Goal: Task Accomplishment & Management: Complete application form

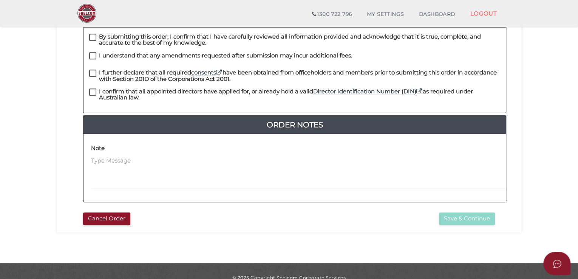
scroll to position [189, 0]
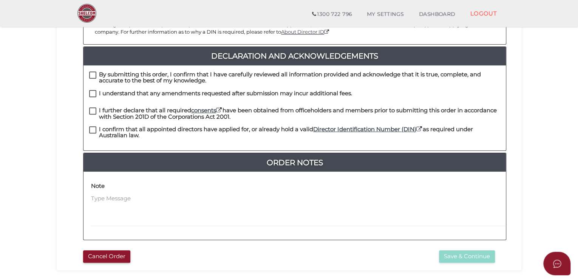
click at [94, 71] on label "By submitting this order, I confirm that I have carefully reviewed all informat…" at bounding box center [294, 75] width 411 height 9
checkbox input "true"
click at [91, 90] on label "I understand that any amendments requested after submission may incur additiona…" at bounding box center [220, 94] width 263 height 9
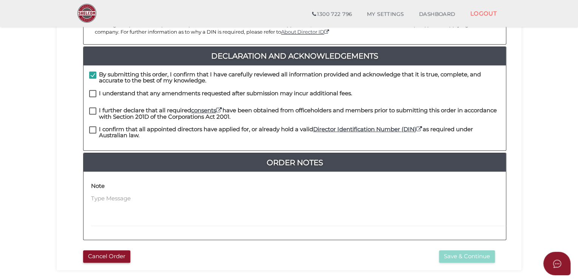
checkbox input "true"
click at [94, 107] on label "I further declare that all required consents have been obtained from officehold…" at bounding box center [294, 111] width 411 height 9
checkbox input "true"
click at [91, 126] on label "I confirm that all appointed directors have applied for, or already hold a vali…" at bounding box center [294, 130] width 411 height 9
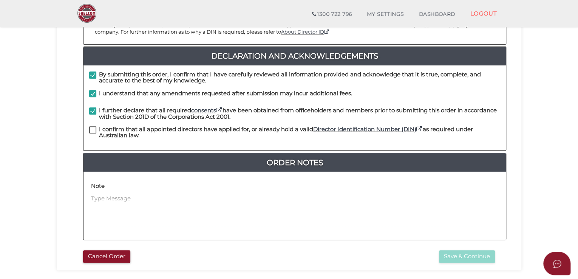
checkbox input "true"
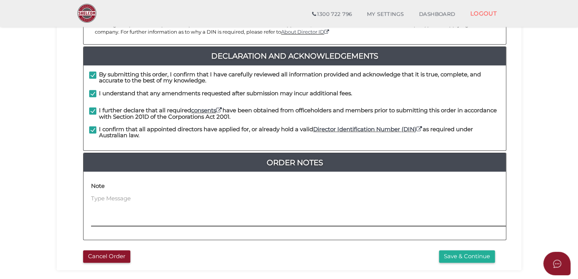
click at [118, 195] on textarea at bounding box center [346, 210] width 510 height 33
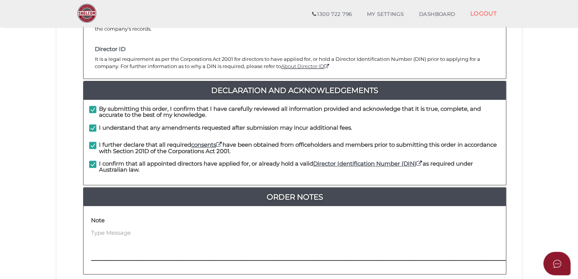
scroll to position [232, 0]
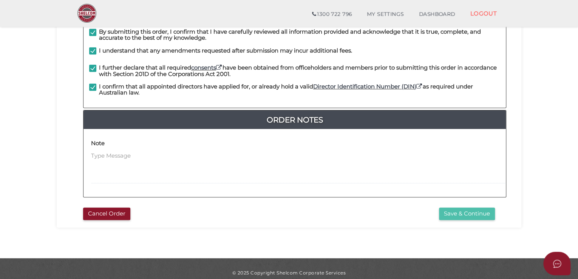
click at [452, 208] on button "Save & Continue" at bounding box center [467, 214] width 56 height 12
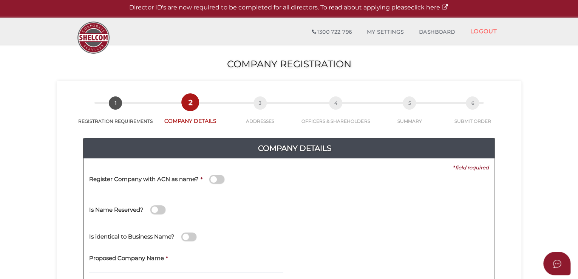
scroll to position [113, 0]
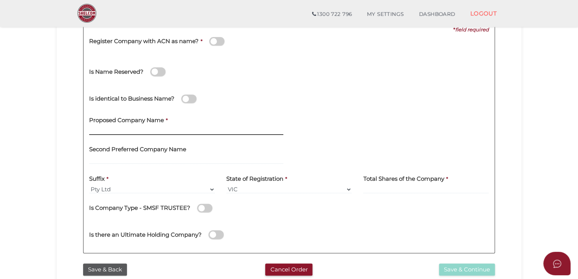
click at [141, 132] on input "text" at bounding box center [186, 131] width 194 height 8
click at [190, 100] on span at bounding box center [188, 99] width 15 height 9
click at [0, 0] on input "checkbox" at bounding box center [0, 0] width 0 height 0
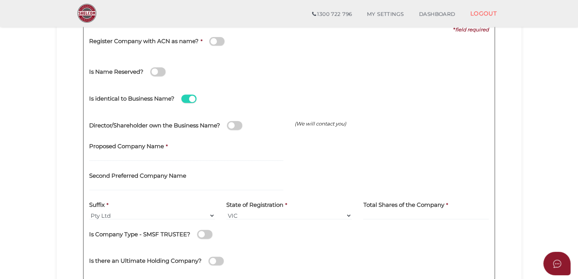
click at [191, 100] on span at bounding box center [188, 99] width 15 height 9
click at [0, 0] on input "checkbox" at bounding box center [0, 0] width 0 height 0
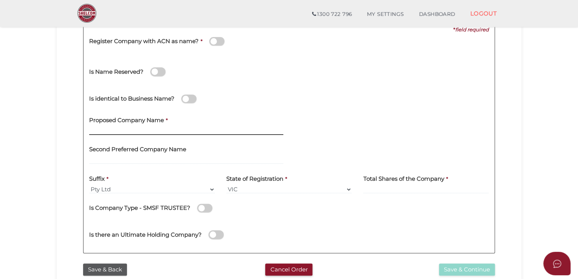
click at [140, 130] on input "text" at bounding box center [186, 131] width 194 height 8
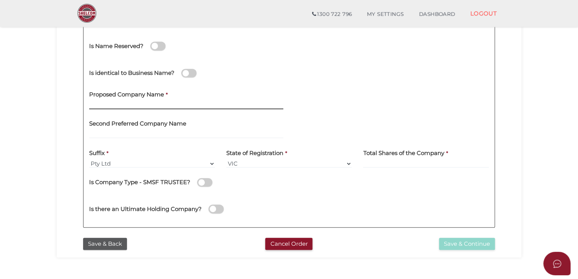
scroll to position [151, 0]
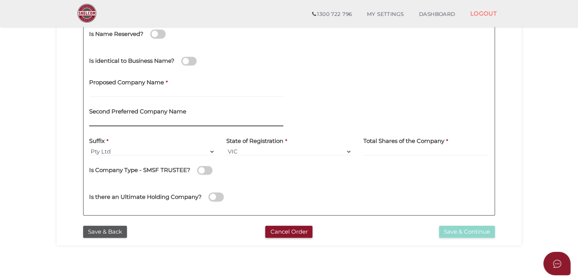
click at [157, 119] on input "text" at bounding box center [186, 122] width 194 height 8
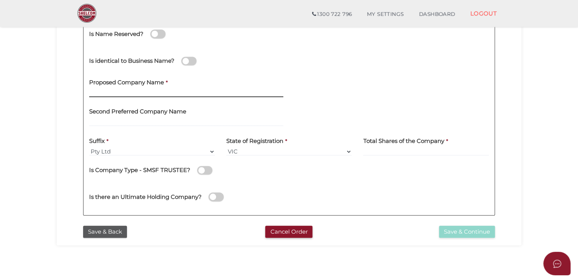
click at [135, 95] on input "text" at bounding box center [186, 93] width 194 height 8
type input "S"
type input "SWEET LOVE FOOD"
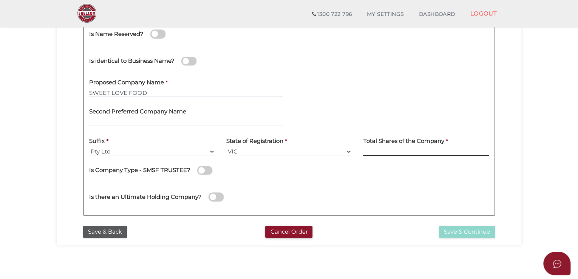
click at [395, 152] on input at bounding box center [426, 151] width 126 height 8
type input "120"
click at [546, 173] on section "Company Registration 1b6eb128844e734b8d4da13db2a1964c 1 REGISTRATION REQUIREMEN…" at bounding box center [289, 104] width 578 height 470
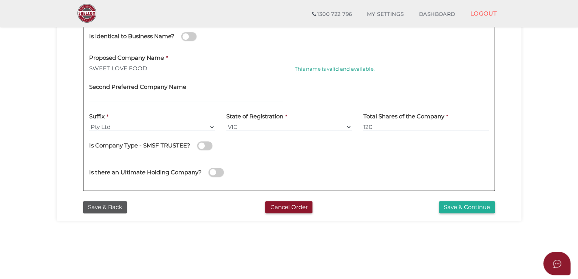
scroll to position [189, 0]
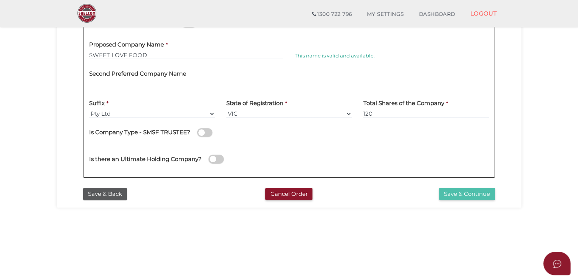
click at [470, 195] on button "Save & Continue" at bounding box center [467, 194] width 56 height 12
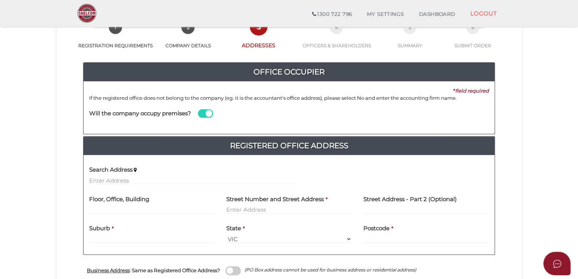
scroll to position [113, 0]
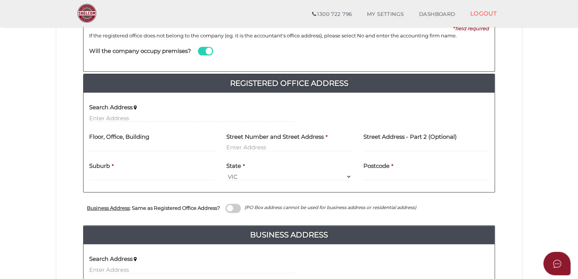
click at [208, 54] on span at bounding box center [205, 51] width 15 height 9
click at [0, 0] on input "checkbox" at bounding box center [0, 0] width 0 height 0
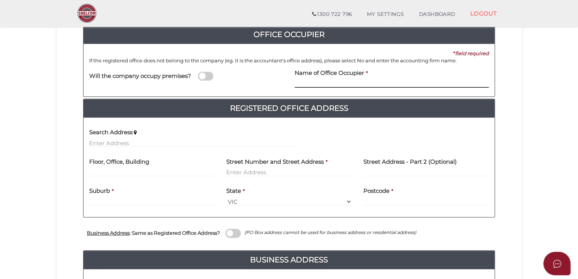
scroll to position [76, 0]
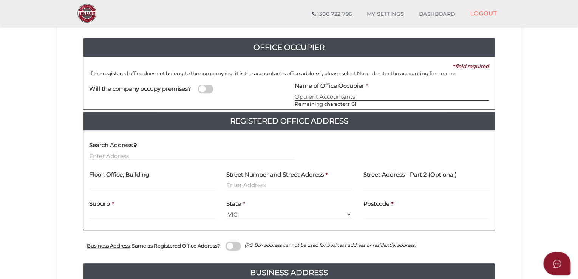
type input "Opulent Accountants"
click at [113, 157] on input "text" at bounding box center [192, 156] width 206 height 8
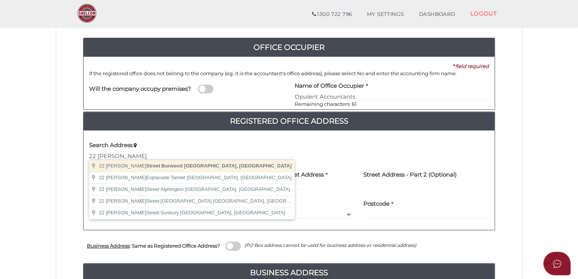
type input "22 Harker Street, Burwood VIC, Australia"
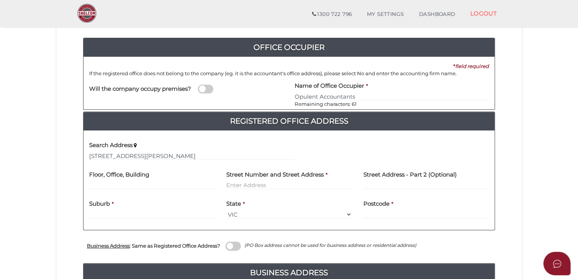
type input "22 Harker Street"
type input "Burwood"
select select "VIC"
type input "3125"
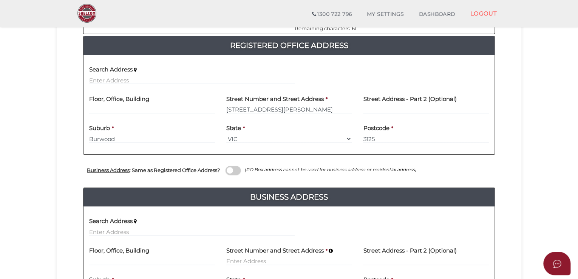
scroll to position [265, 0]
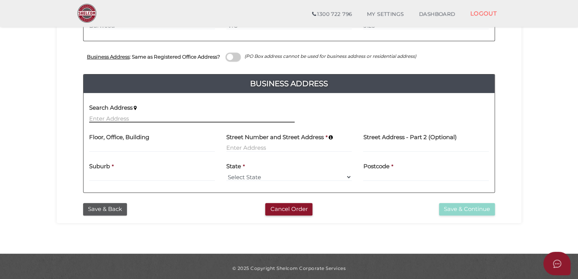
paste input "9 riverside concourse Cobblebank vic 3338"
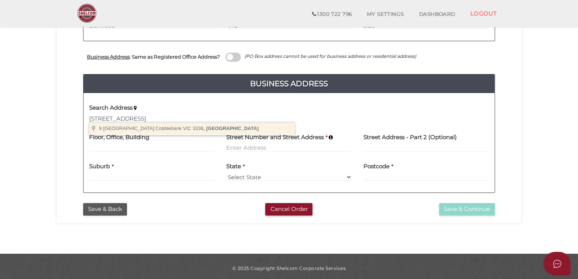
type input "[STREET_ADDRESS]"
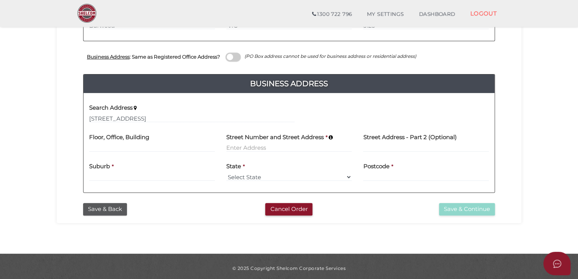
type input "9 Riverside Con"
type input "Cobblebank"
select select "VIC"
type input "3338"
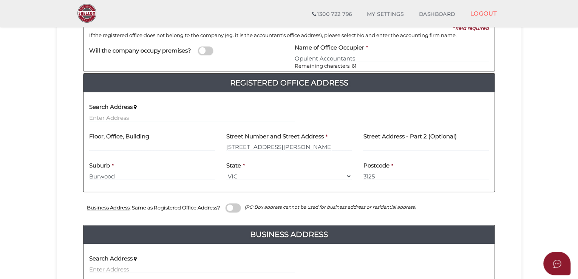
scroll to position [230, 0]
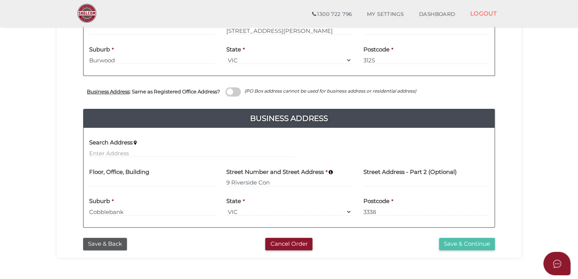
click at [482, 245] on button "Save & Continue" at bounding box center [467, 244] width 56 height 12
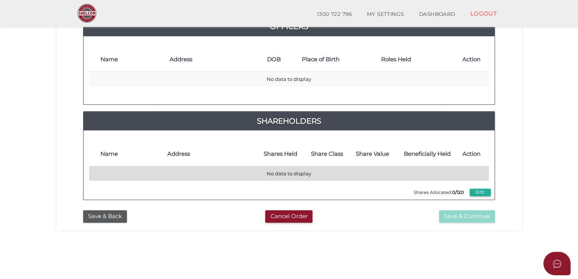
scroll to position [76, 0]
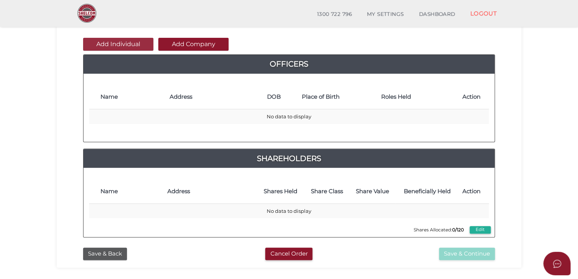
click at [115, 45] on button "Add Individual" at bounding box center [118, 44] width 70 height 13
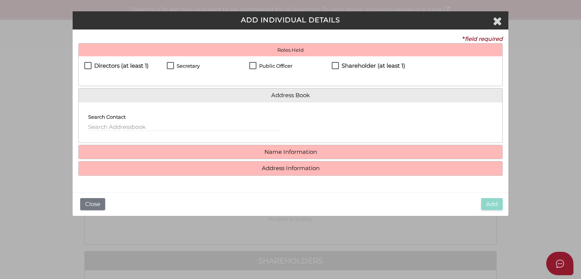
click at [104, 64] on h4 "Directors (at least 1)" at bounding box center [121, 66] width 54 height 6
checkbox input "true"
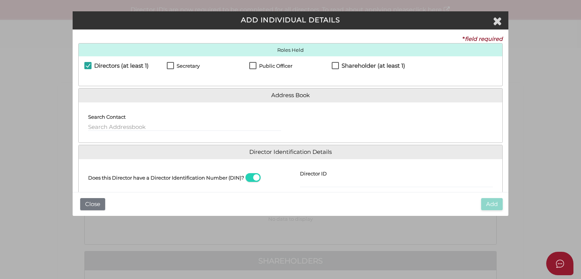
click at [199, 70] on div "Secretary" at bounding box center [208, 68] width 82 height 12
click at [195, 68] on h4 "Secretary" at bounding box center [188, 65] width 23 height 5
checkbox input "true"
click at [263, 65] on h4 "Public Officer" at bounding box center [275, 65] width 33 height 5
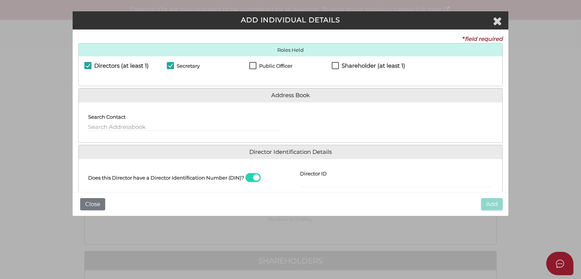
click at [353, 65] on h4 "Shareholder (at least 1)" at bounding box center [373, 66] width 64 height 6
checkbox input "true"
drag, startPoint x: 254, startPoint y: 64, endPoint x: 258, endPoint y: 61, distance: 4.6
click at [254, 64] on label "Public Officer" at bounding box center [270, 67] width 43 height 9
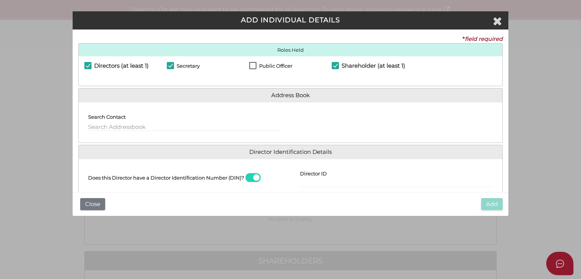
checkbox input "true"
click at [126, 123] on input "text" at bounding box center [184, 127] width 193 height 8
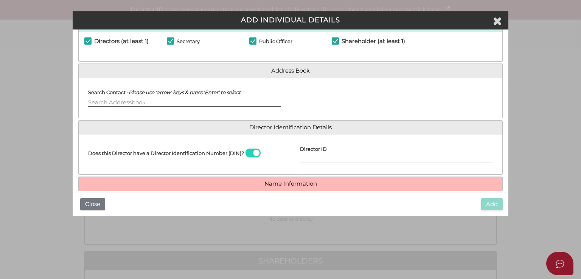
scroll to position [38, 0]
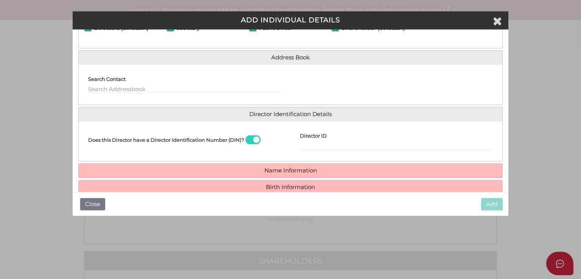
click at [251, 142] on span at bounding box center [252, 139] width 15 height 9
click at [0, 0] on input "checkbox" at bounding box center [0, 0] width 0 height 0
drag, startPoint x: 314, startPoint y: 138, endPoint x: 304, endPoint y: 144, distance: 11.0
click at [304, 144] on input "Email Director About How To Apply for DIN" at bounding box center [396, 145] width 193 height 8
paste input "mingmingzhou34@gmail.com"
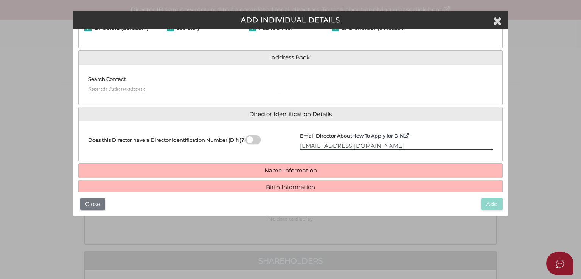
type input "mingmingzhou34@gmail.com"
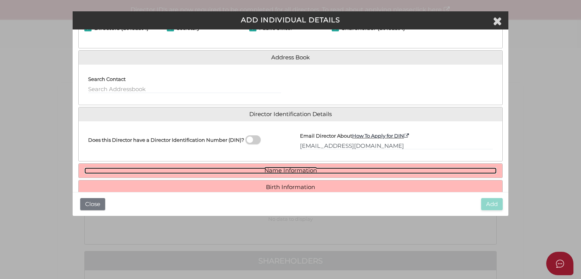
click at [271, 169] on link "Name Information" at bounding box center [290, 170] width 412 height 6
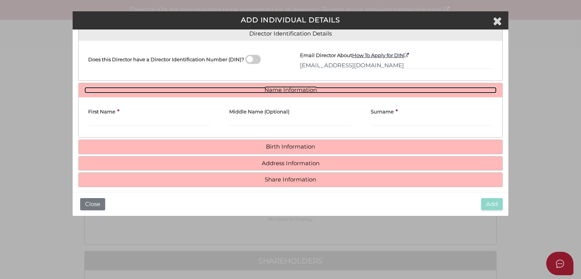
scroll to position [124, 0]
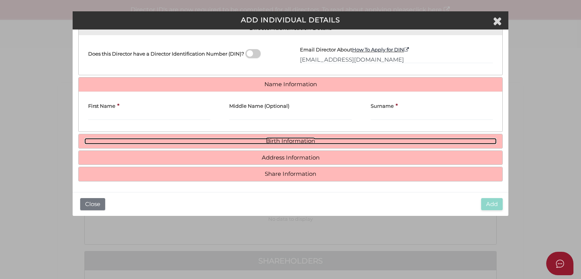
click at [288, 143] on link "Birth Information" at bounding box center [290, 141] width 412 height 6
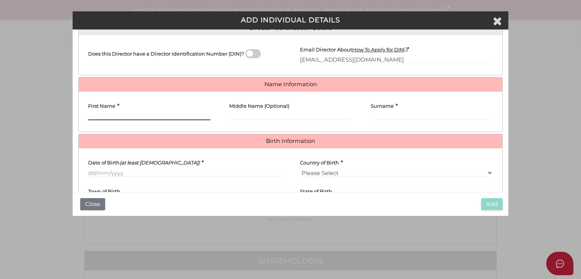
click at [146, 118] on input "First Name" at bounding box center [149, 116] width 122 height 8
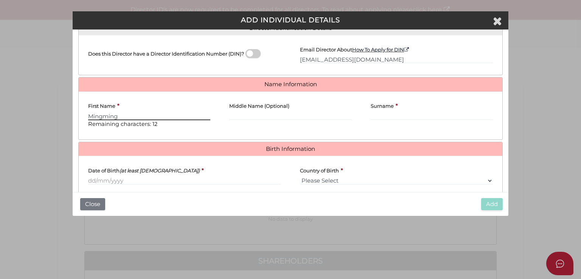
type input "Mingming"
click at [379, 113] on input "Surname" at bounding box center [432, 116] width 122 height 8
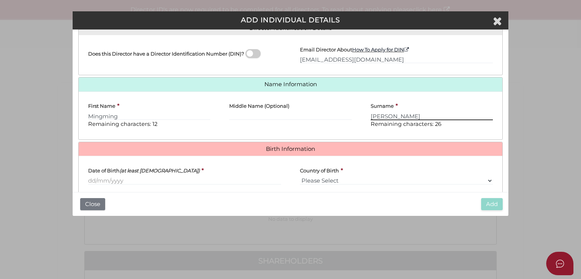
type input "Zhou"
click at [121, 178] on input "Date of Birth (at least 18 years old)" at bounding box center [184, 181] width 193 height 8
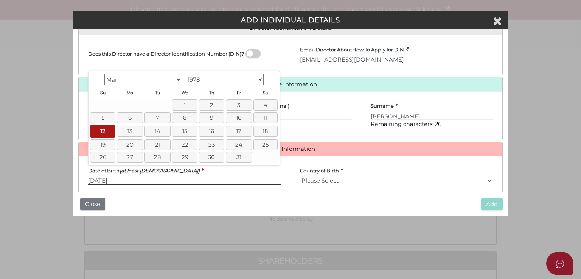
type input "12/03/1978"
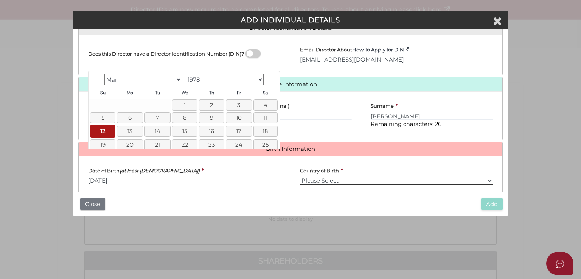
click at [353, 179] on select "Please Select v Australia Afghanistan Albania Algeria American Samoa Andorra An…" at bounding box center [396, 181] width 193 height 8
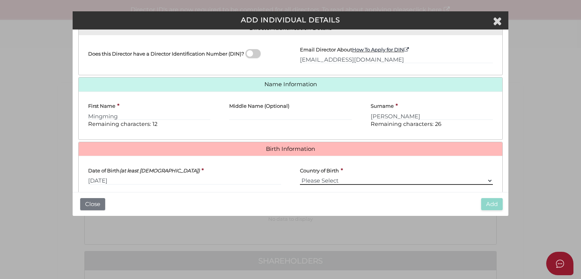
select select "China"
click at [300, 177] on select "Please Select v Australia Afghanistan Albania Algeria American Samoa Andorra An…" at bounding box center [396, 181] width 193 height 8
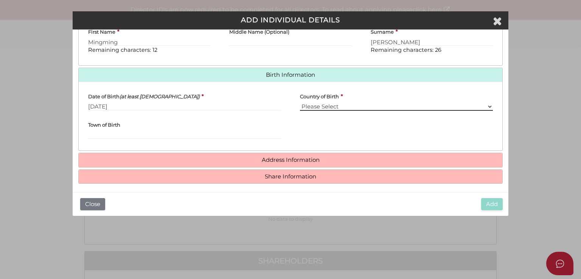
scroll to position [200, 0]
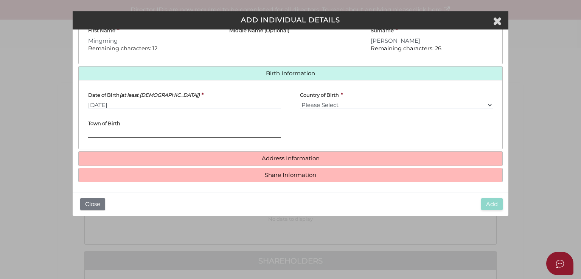
click at [104, 130] on input "Town of Birth" at bounding box center [184, 133] width 193 height 8
type input "Shandong"
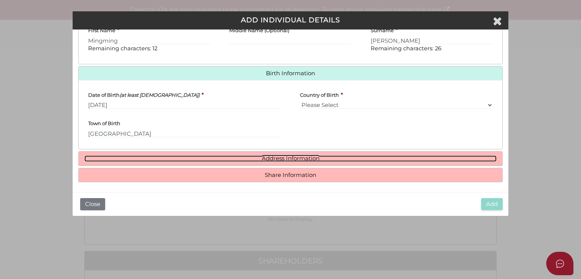
click at [289, 156] on link "Address Information" at bounding box center [290, 158] width 412 height 6
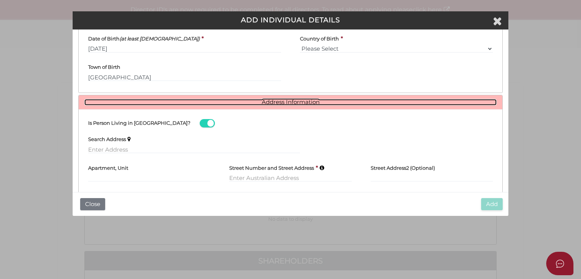
scroll to position [313, 0]
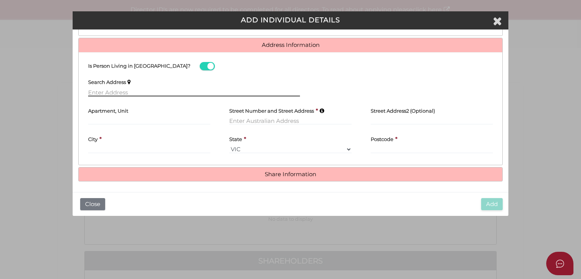
paste input "9 Riverside concourse cobblebank vic 3338"
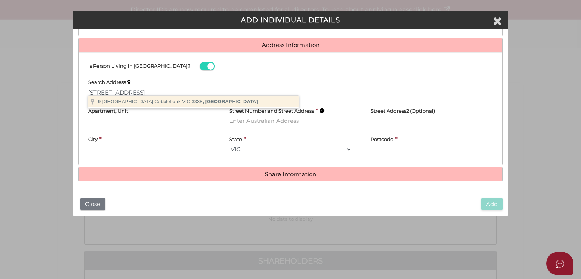
type input "9 Riverside Concourse, Cobblebank VIC 3338, Australia"
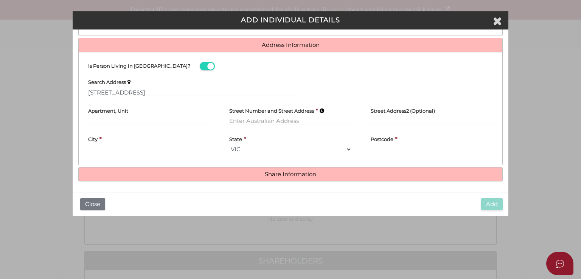
type input "9 Riverside Con"
type input "Cobblebank"
select select "VIC"
type input "3338"
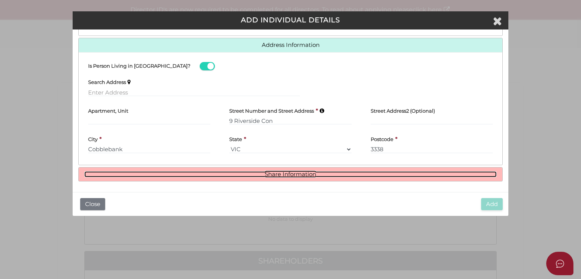
click at [292, 174] on link "Share Information" at bounding box center [290, 174] width 412 height 6
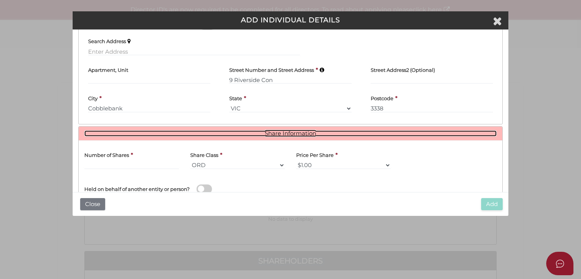
scroll to position [403, 0]
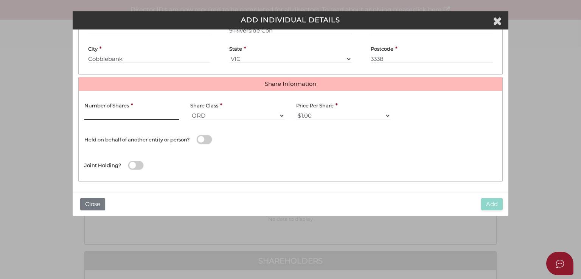
click at [132, 112] on input "text" at bounding box center [131, 116] width 95 height 8
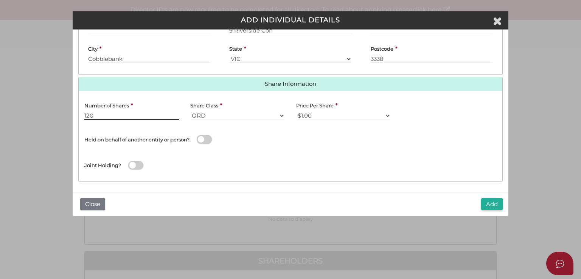
type input "120"
click at [387, 190] on div "* field required Roles Held Directors (at least 1) Secretary Public Officer Mem…" at bounding box center [291, 110] width 436 height 163
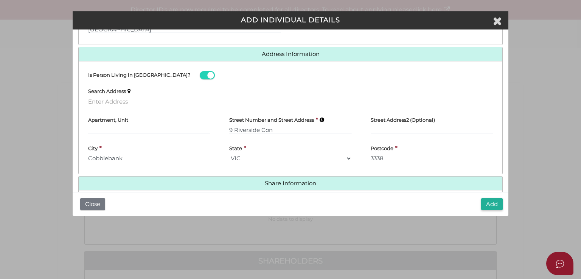
scroll to position [101, 0]
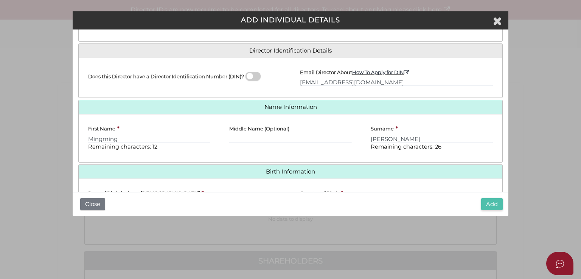
click at [489, 203] on button "Add" at bounding box center [492, 204] width 22 height 12
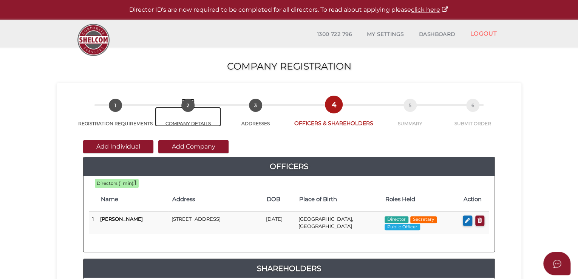
click at [186, 101] on span "2" at bounding box center [187, 105] width 13 height 13
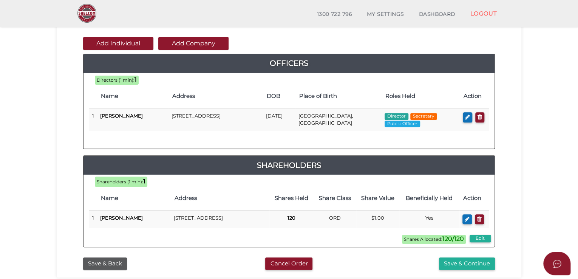
scroll to position [151, 0]
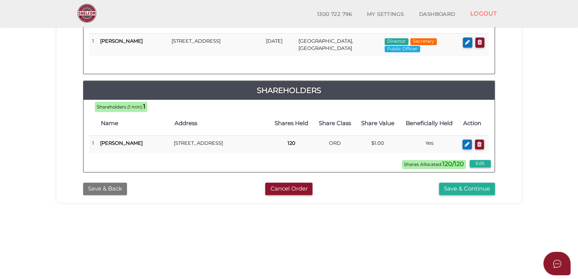
click at [109, 193] on button "Save & Back" at bounding box center [105, 189] width 44 height 12
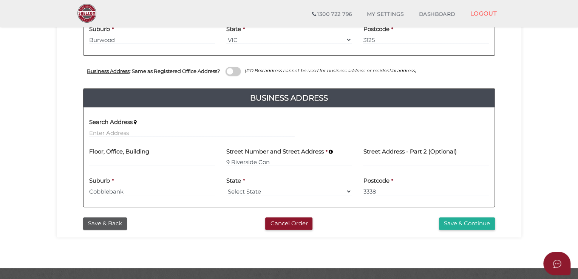
scroll to position [268, 0]
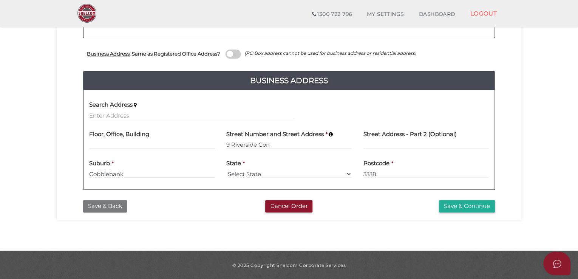
click at [113, 206] on button "Save & Back" at bounding box center [105, 206] width 44 height 12
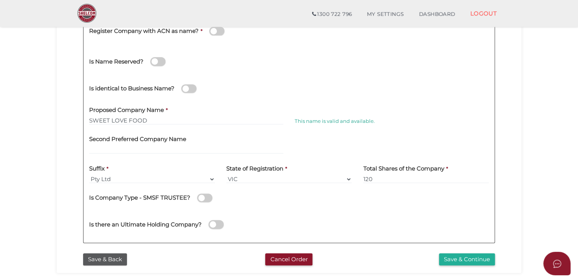
scroll to position [151, 0]
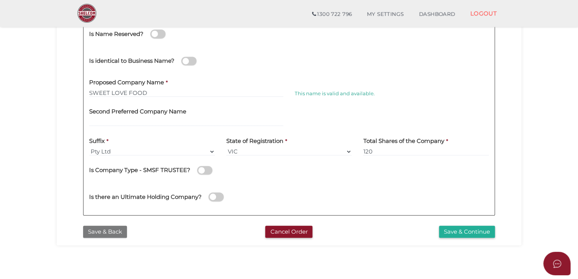
click at [112, 234] on button "Save & Back" at bounding box center [105, 232] width 44 height 12
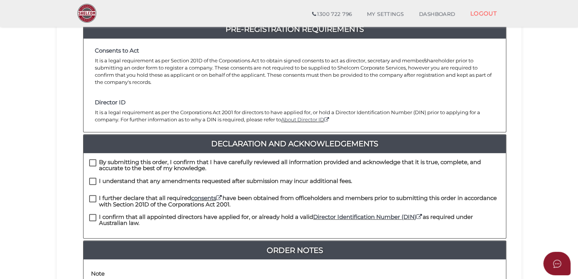
scroll to position [189, 0]
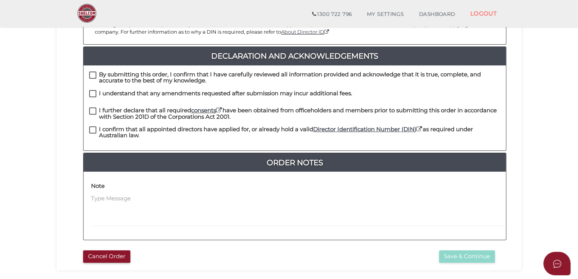
click at [90, 71] on label "By submitting this order, I confirm that I have carefully reviewed all informat…" at bounding box center [294, 75] width 411 height 9
checkbox input "true"
drag, startPoint x: 94, startPoint y: 88, endPoint x: 94, endPoint y: 100, distance: 12.1
click at [94, 90] on label "I understand that any amendments requested after submission may incur additiona…" at bounding box center [220, 94] width 263 height 9
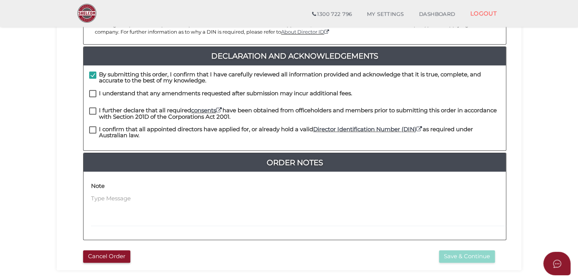
checkbox input "true"
drag, startPoint x: 93, startPoint y: 103, endPoint x: 91, endPoint y: 126, distance: 23.2
click at [93, 107] on label "I further declare that all required consents have been obtained from officehold…" at bounding box center [294, 111] width 411 height 9
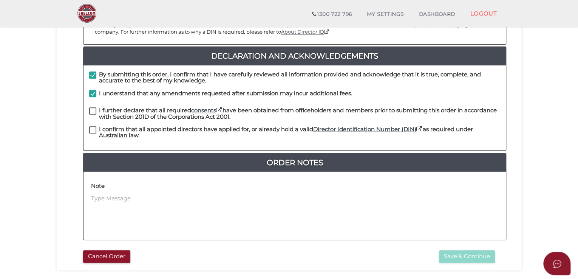
checkbox input "true"
click at [92, 126] on label "I confirm that all appointed directors have applied for, or already hold a vali…" at bounding box center [294, 130] width 411 height 9
checkbox input "true"
click at [465, 257] on div "1b6eb128844e734b8d4da13db2a1964c 1 REGISTRATION REQUIREMENTS 2 COMPANY DETAILS …" at bounding box center [289, 68] width 465 height 403
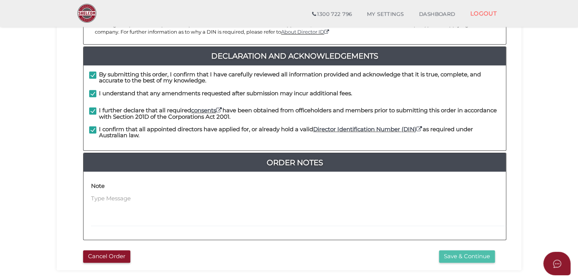
click at [464, 250] on button "Save & Continue" at bounding box center [467, 256] width 56 height 12
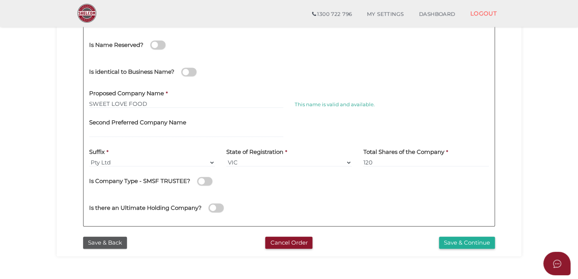
scroll to position [189, 0]
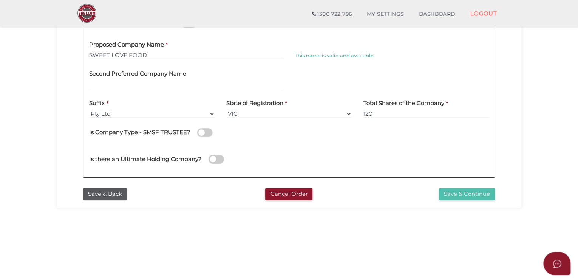
click at [462, 193] on button "Save & Continue" at bounding box center [467, 194] width 56 height 12
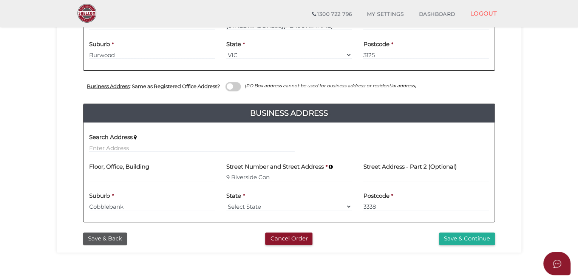
scroll to position [268, 0]
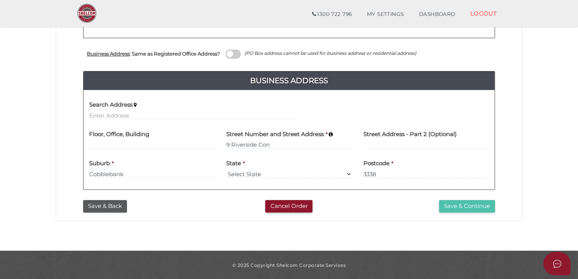
click at [470, 203] on button "Save & Continue" at bounding box center [467, 206] width 56 height 12
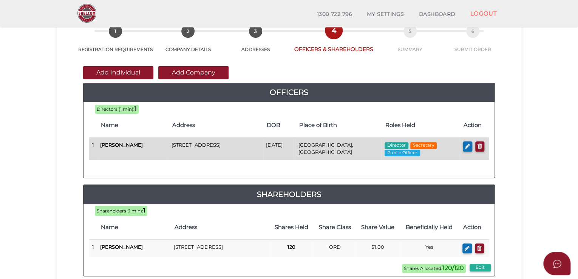
scroll to position [38, 0]
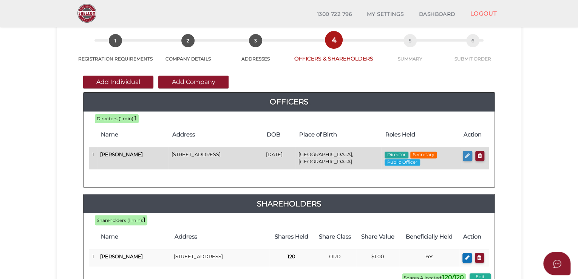
click at [466, 157] on icon "button" at bounding box center [467, 156] width 5 height 6
checkbox input "true"
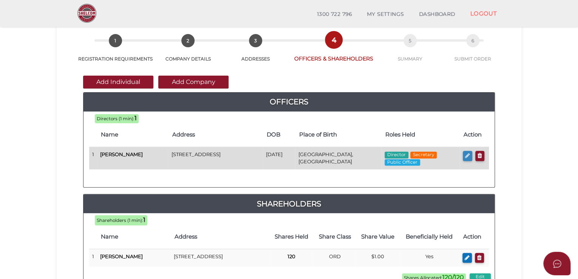
type input "[EMAIL_ADDRESS][DOMAIN_NAME]"
type input "Mingming"
type input "[PERSON_NAME]"
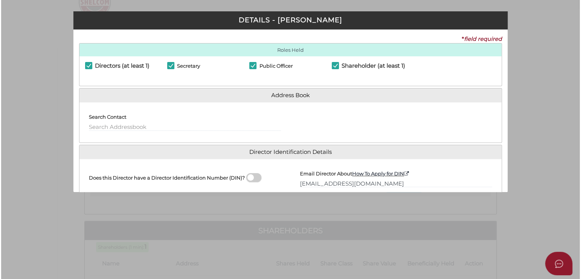
scroll to position [0, 0]
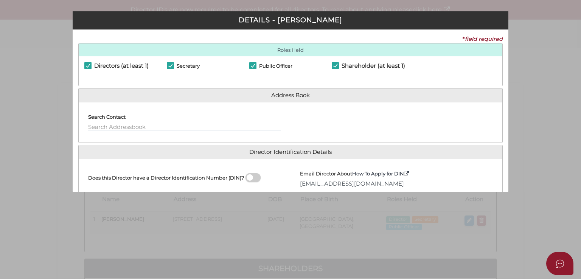
click at [293, 105] on div "Search Contact" at bounding box center [290, 122] width 423 height 40
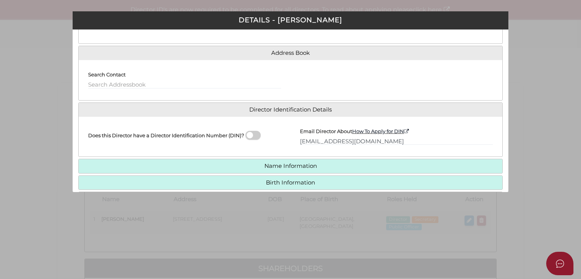
scroll to position [108, 0]
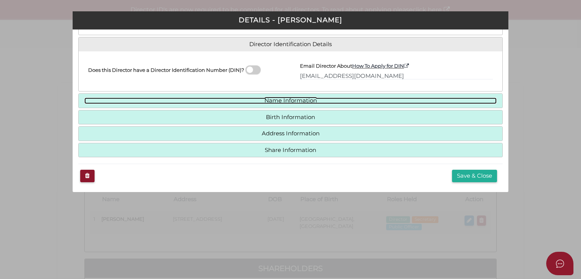
click at [295, 102] on link "Name Information" at bounding box center [290, 101] width 412 height 6
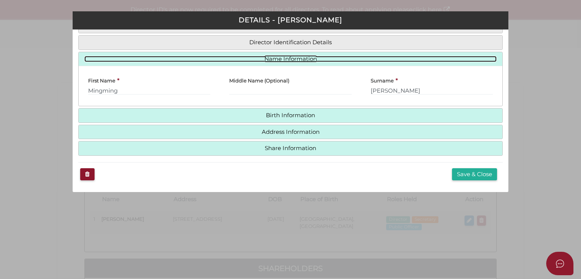
scroll to position [68, 0]
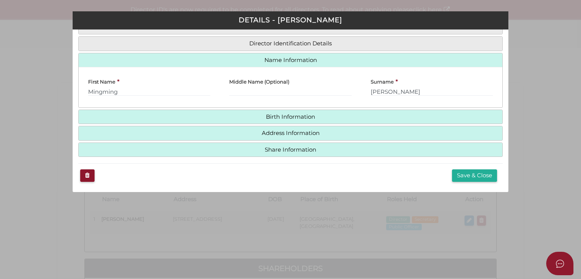
click at [294, 120] on h4 "Birth Information" at bounding box center [290, 117] width 423 height 14
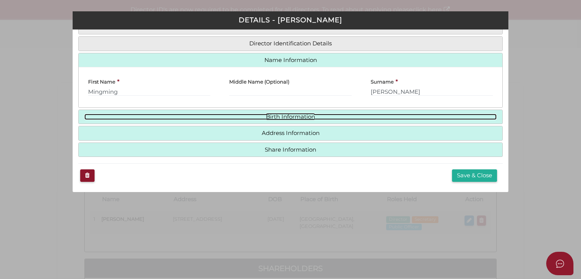
click at [283, 114] on link "Birth Information" at bounding box center [290, 117] width 412 height 6
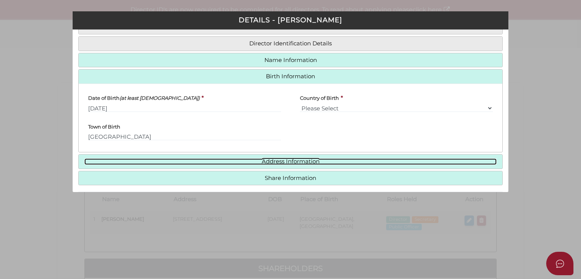
click at [301, 163] on link "Address Information" at bounding box center [290, 161] width 412 height 6
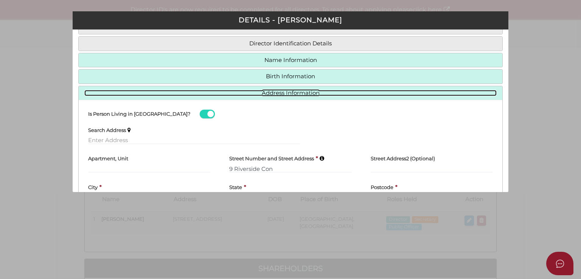
scroll to position [141, 0]
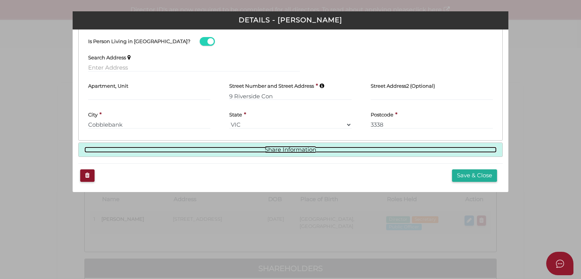
click at [284, 151] on link "Share Information" at bounding box center [290, 150] width 412 height 6
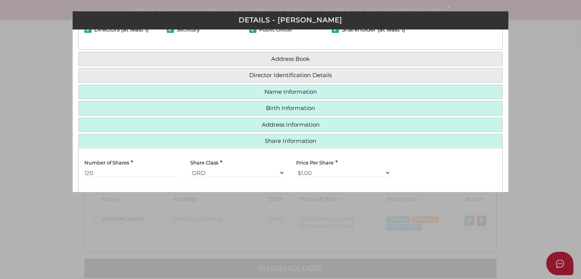
scroll to position [0, 0]
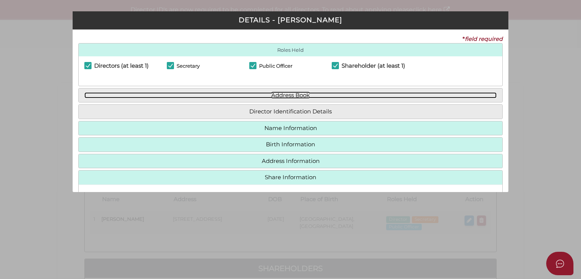
drag, startPoint x: 283, startPoint y: 98, endPoint x: 287, endPoint y: 99, distance: 4.8
click at [283, 98] on link "Address Book" at bounding box center [290, 95] width 412 height 6
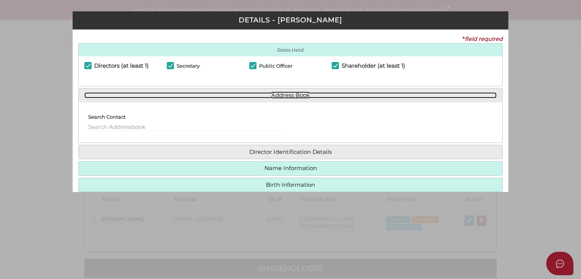
scroll to position [68, 0]
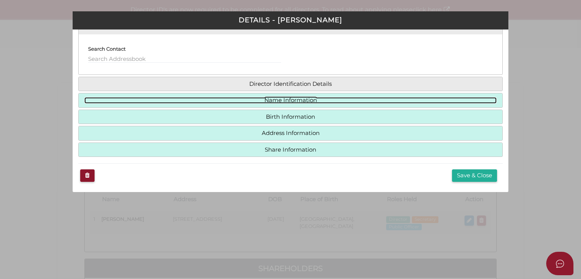
click at [276, 100] on link "Name Information" at bounding box center [290, 100] width 412 height 6
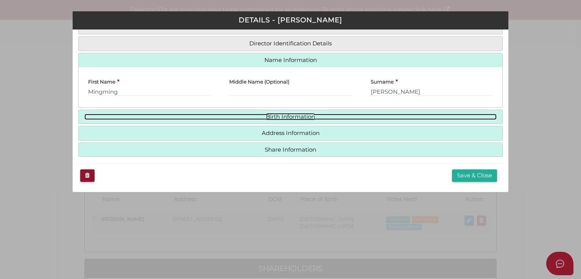
click at [287, 116] on link "Birth Information" at bounding box center [290, 117] width 412 height 6
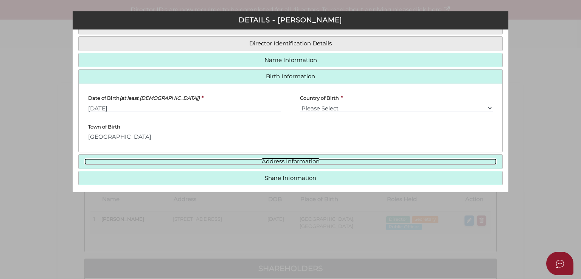
click at [268, 159] on link "Address Information" at bounding box center [290, 161] width 412 height 6
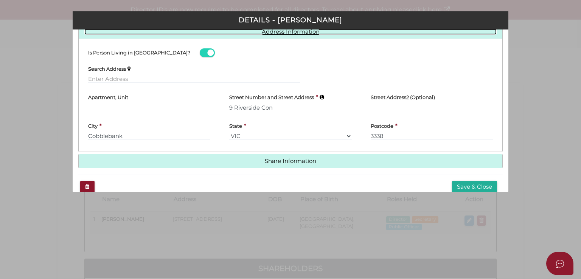
scroll to position [141, 0]
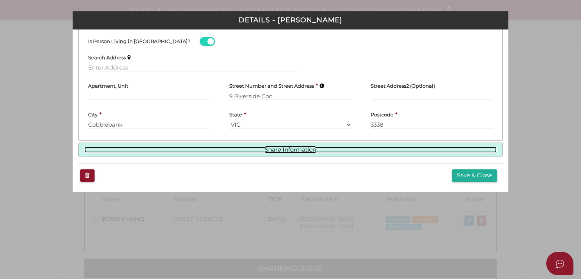
click at [302, 147] on link "Share Information" at bounding box center [290, 150] width 412 height 6
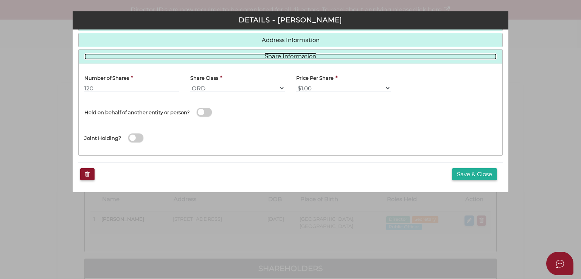
scroll to position [119, 0]
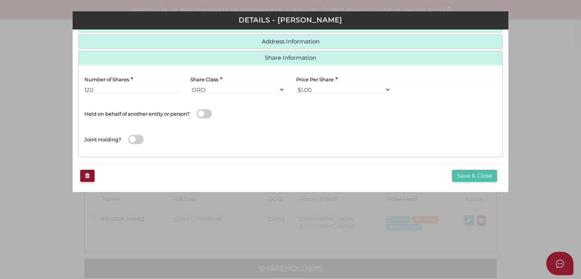
click at [468, 175] on button "Save & Close" at bounding box center [474, 176] width 45 height 12
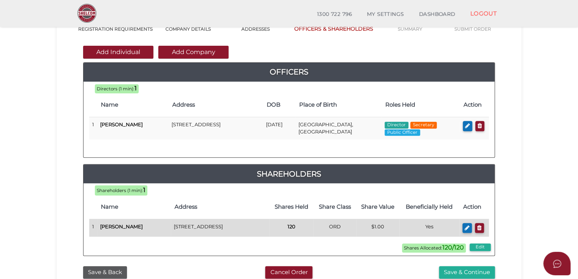
scroll to position [151, 0]
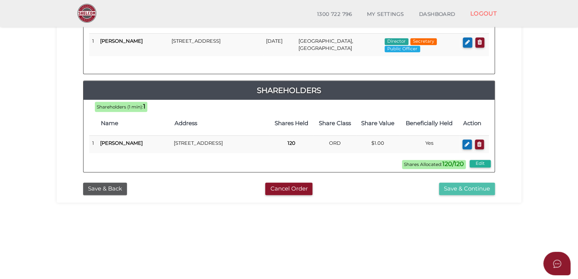
click at [481, 195] on button "Save & Continue" at bounding box center [467, 189] width 56 height 12
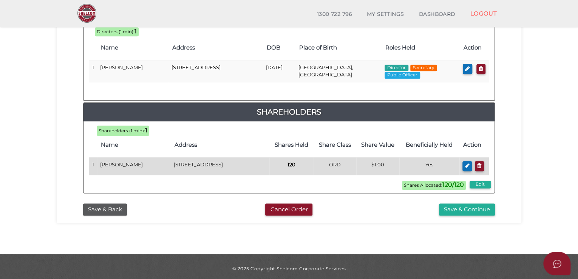
scroll to position [376, 0]
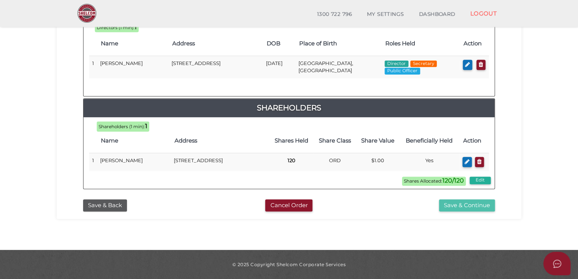
click at [471, 208] on button "Save & Continue" at bounding box center [467, 205] width 56 height 12
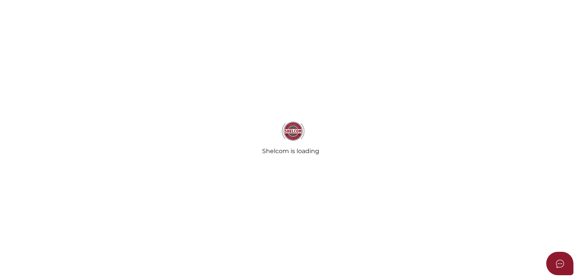
select select "Comb Binding"
select select "No"
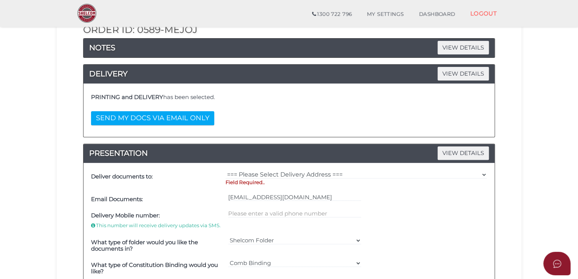
scroll to position [189, 0]
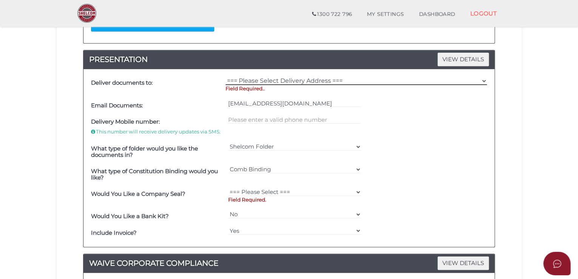
click at [289, 79] on select "=== Please Select Delivery Address === (User Address - [PERSON_NAME]) [STREET_A…" at bounding box center [357, 81] width 262 height 8
select select "0"
click at [226, 77] on select "=== Please Select Delivery Address === (User Address - [PERSON_NAME]) [STREET_A…" at bounding box center [357, 81] width 262 height 8
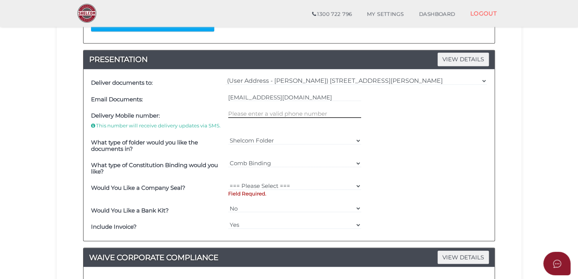
click at [276, 114] on input "text" at bounding box center [294, 114] width 133 height 8
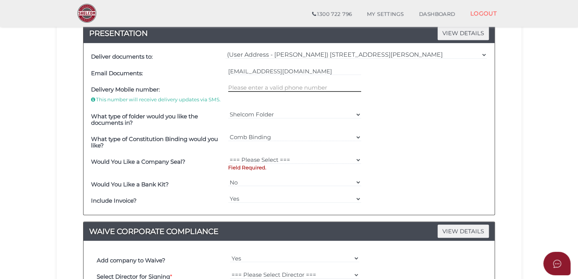
scroll to position [227, 0]
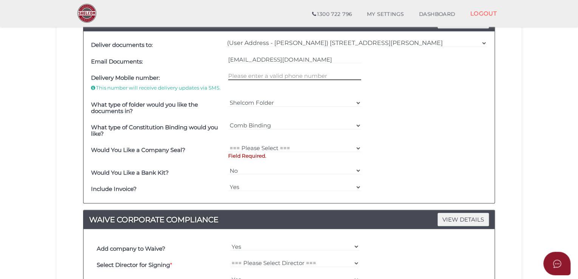
click at [271, 74] on input "text" at bounding box center [294, 76] width 133 height 8
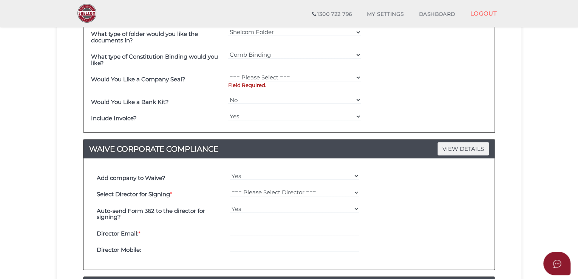
scroll to position [302, 0]
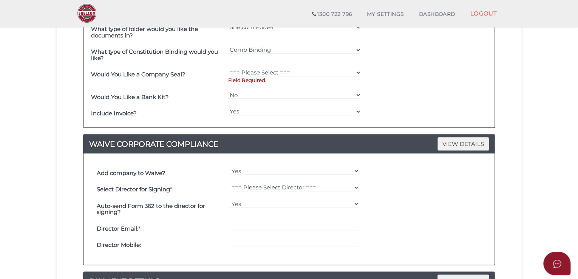
type input "0481601014"
click at [250, 71] on select "=== Please Select === Fold Seal $50 No Seal" at bounding box center [294, 72] width 133 height 8
click at [270, 54] on div "=== Please Select === Comb Binding No Binding" at bounding box center [294, 55] width 137 height 23
click at [287, 47] on select "=== Please Select === Comb Binding No Binding" at bounding box center [294, 50] width 133 height 8
click at [288, 47] on select "=== Please Select === Comb Binding No Binding" at bounding box center [294, 50] width 133 height 8
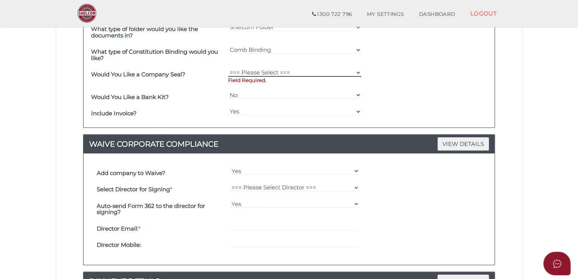
click at [254, 71] on select "=== Please Select === Fold Seal $50 No Seal" at bounding box center [294, 72] width 133 height 8
select select "0"
click at [228, 68] on select "=== Please Select === Fold Seal $50 No Seal" at bounding box center [294, 72] width 133 height 8
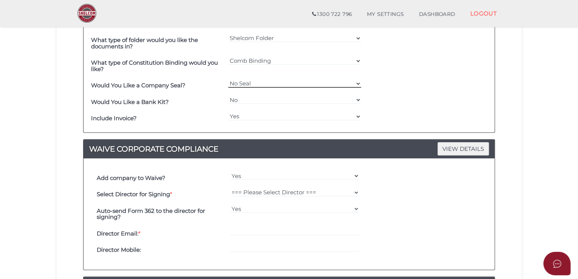
scroll to position [340, 0]
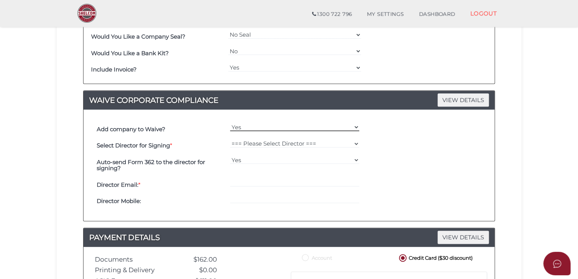
click at [302, 126] on select "Yes No" at bounding box center [295, 127] width 130 height 8
select select "No"
click at [230, 123] on select "Yes No" at bounding box center [295, 127] width 130 height 8
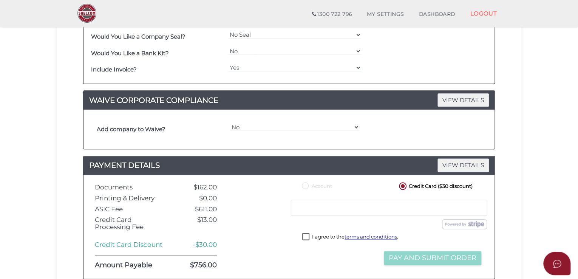
click at [560, 143] on section "Company Registration 1b6eb128844e734b8d4da13db2a1964c 1 REGISTRATION REQUIREMEN…" at bounding box center [289, 10] width 578 height 660
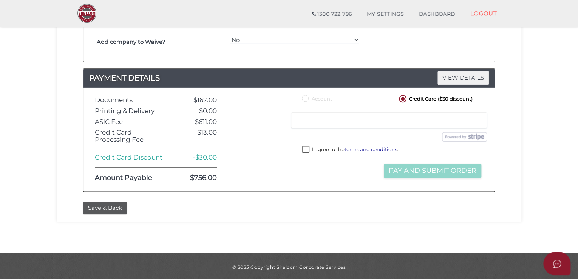
scroll to position [429, 0]
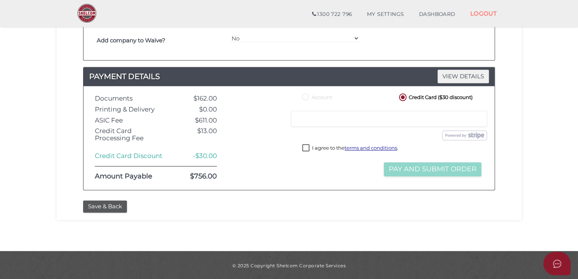
click at [307, 154] on label "I agree to the terms and conditions ." at bounding box center [350, 148] width 96 height 9
checkbox input "true"
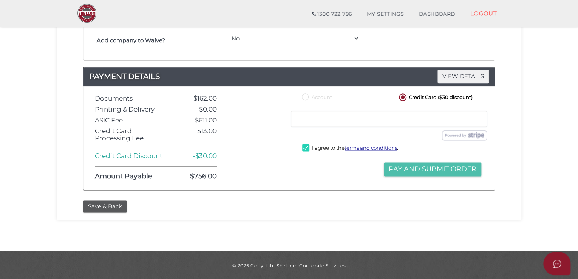
click at [427, 176] on button "Pay and Submit Order" at bounding box center [433, 169] width 98 height 14
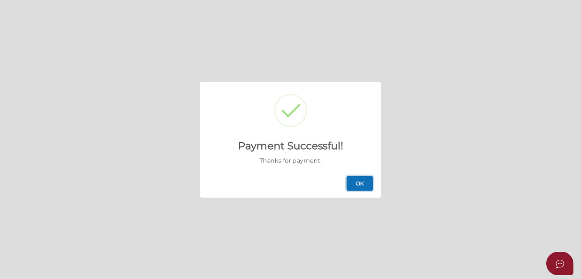
click at [361, 185] on button "OK" at bounding box center [359, 183] width 26 height 15
